Goal: Information Seeking & Learning: Learn about a topic

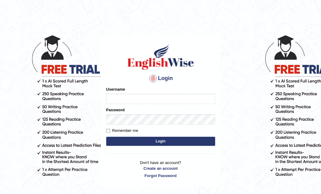
type input "AsfiyaS"
click at [131, 140] on button "Login" at bounding box center [160, 141] width 109 height 9
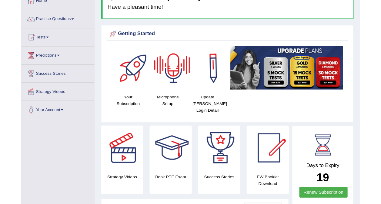
scroll to position [36, 0]
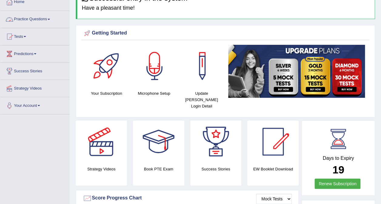
click at [34, 15] on link "Practice Questions" at bounding box center [34, 18] width 69 height 15
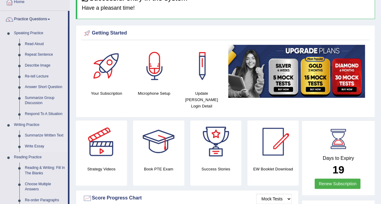
click at [39, 145] on link "Write Essay" at bounding box center [45, 146] width 46 height 11
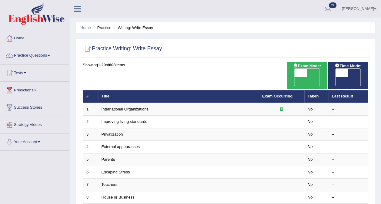
click at [41, 47] on li "Home" at bounding box center [34, 38] width 69 height 17
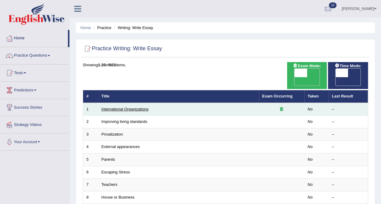
click at [125, 107] on link "International Organizations" at bounding box center [124, 109] width 47 height 5
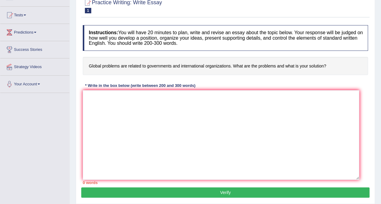
scroll to position [59, 0]
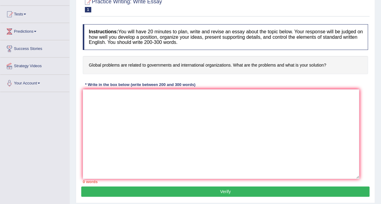
click at [95, 41] on h4 "Instructions: You will have 20 minutes to plan, write and revise an essay about…" at bounding box center [225, 37] width 285 height 26
click at [338, 7] on div at bounding box center [225, 5] width 285 height 18
click at [136, 109] on textarea at bounding box center [221, 134] width 276 height 90
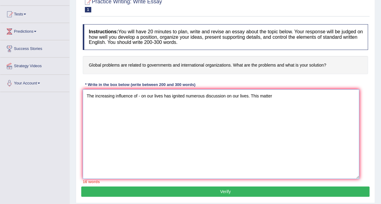
type textarea "The increasing influence of - on our lives has ignited numerous discussion on o…"
